Goal: Task Accomplishment & Management: Complete application form

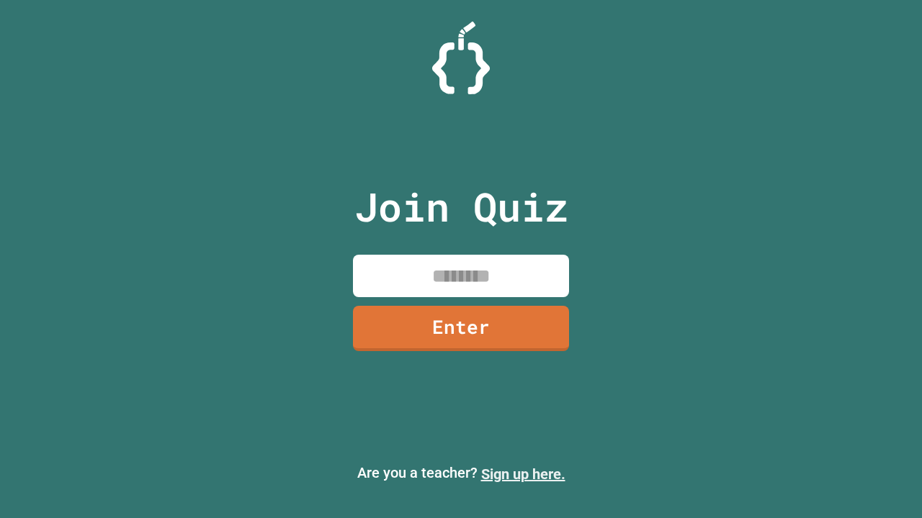
click at [523, 474] on link "Sign up here." at bounding box center [523, 474] width 84 height 17
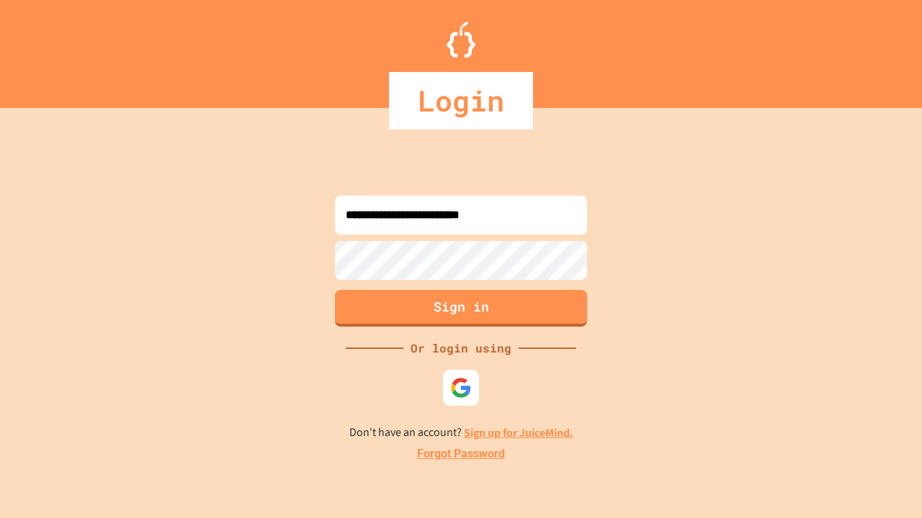
type input "**********"
